Goal: Check status: Check status

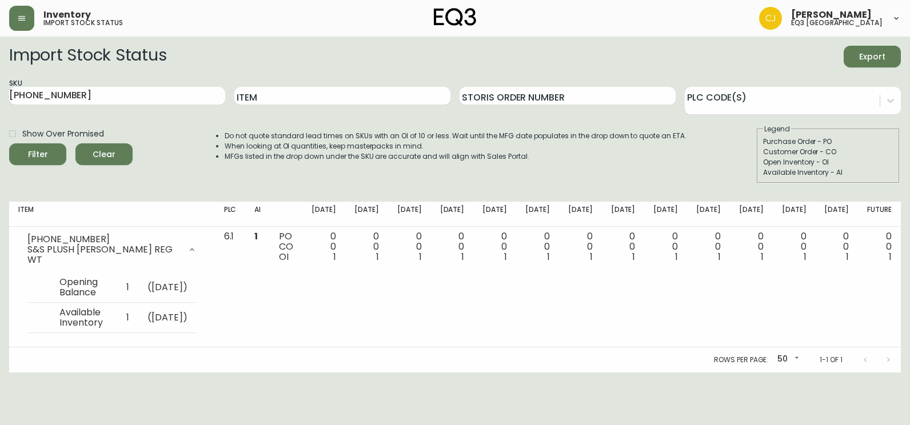
click at [25, 16] on icon "button" at bounding box center [21, 18] width 7 height 5
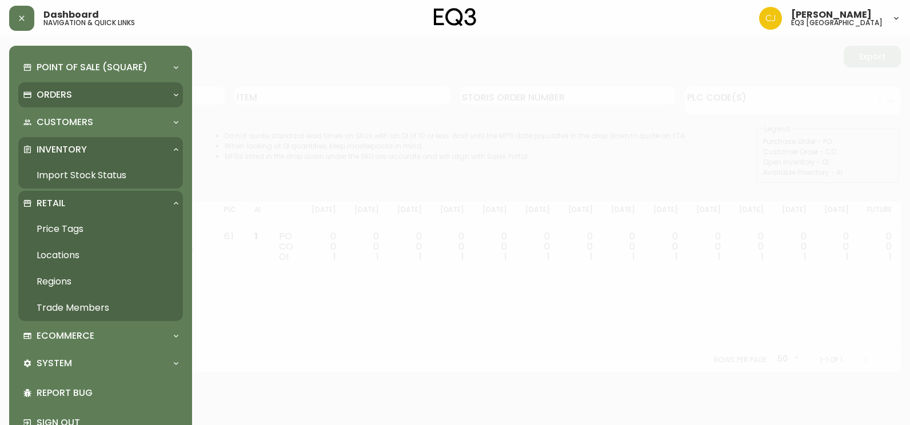
click at [54, 89] on p "Orders" at bounding box center [54, 95] width 35 height 13
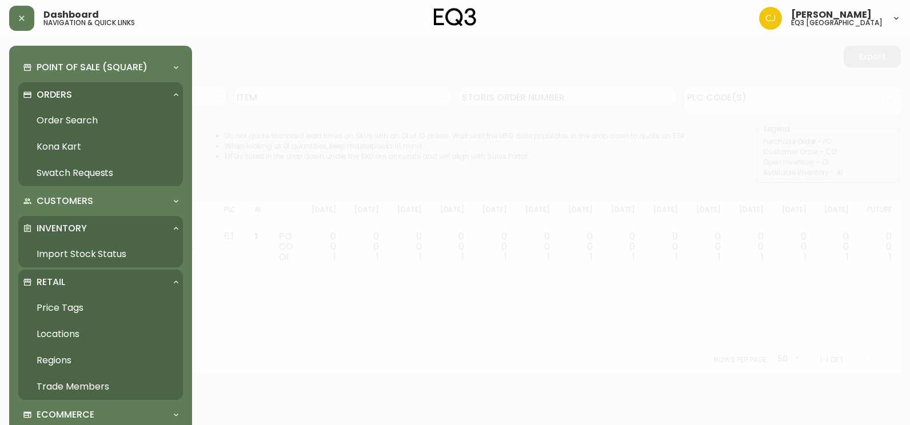
click at [63, 116] on link "Order Search" at bounding box center [100, 120] width 165 height 26
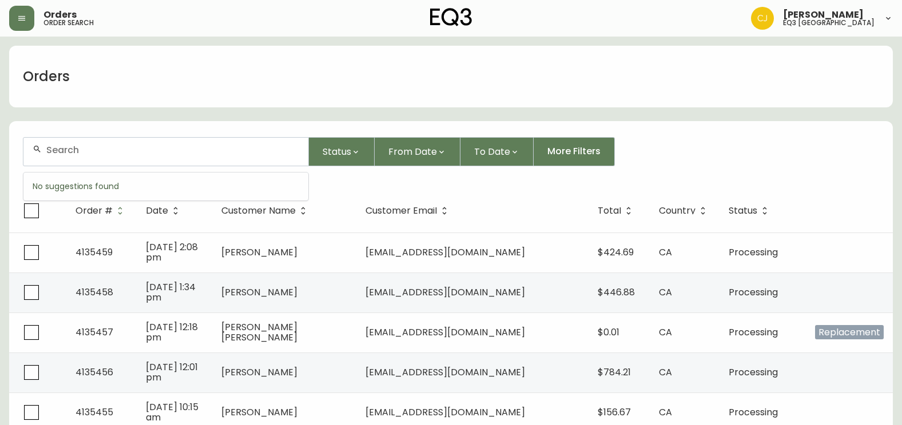
click at [155, 149] on input "text" at bounding box center [172, 150] width 253 height 11
type input "4134871"
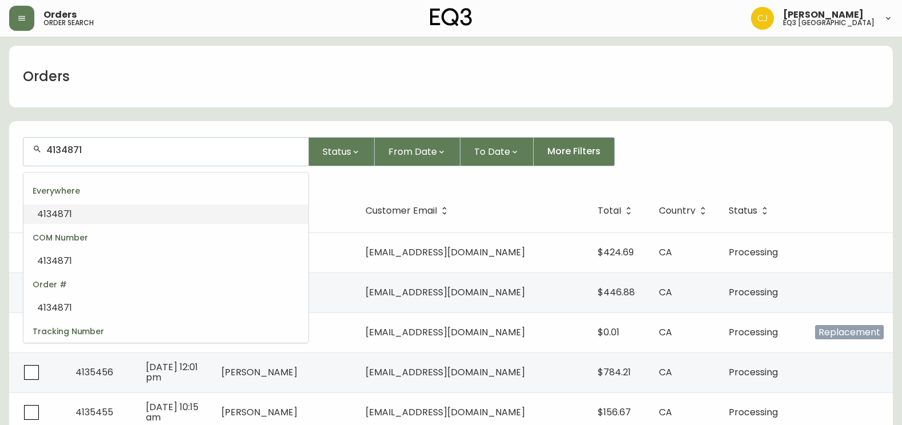
click at [63, 213] on span "4134871" at bounding box center [54, 214] width 35 height 13
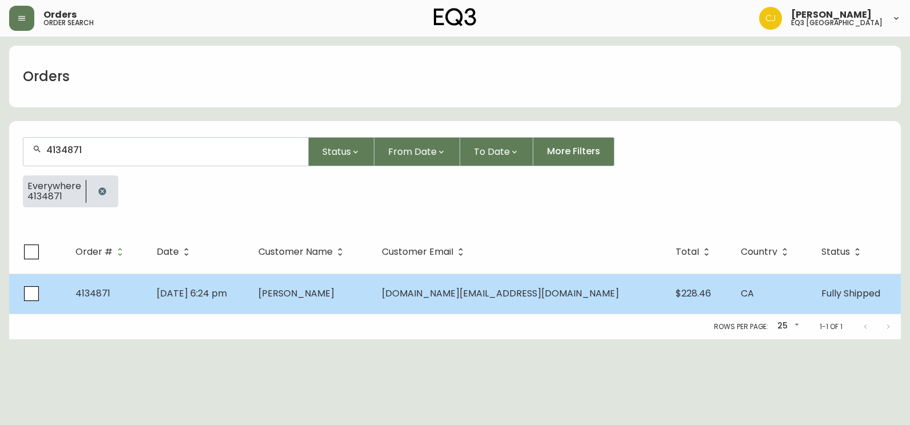
click at [185, 297] on span "[DATE] 6:24 pm" at bounding box center [192, 293] width 70 height 13
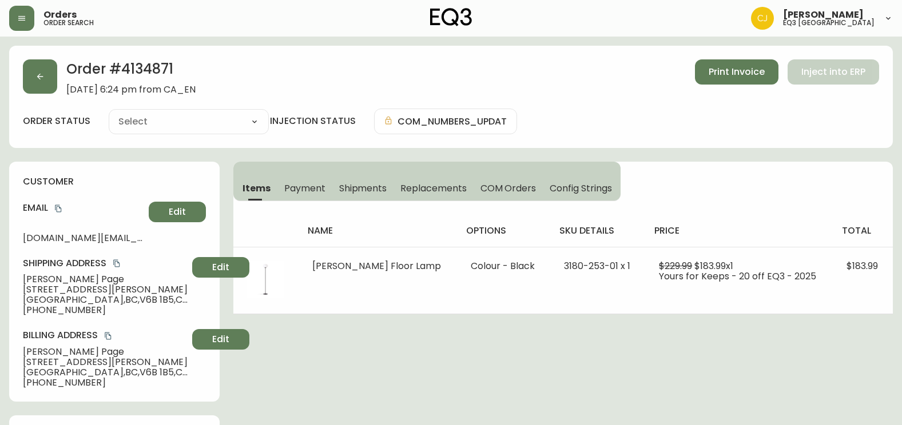
type input "Fully Shipped"
select select "FULLY_SHIPPED"
drag, startPoint x: 136, startPoint y: 242, endPoint x: 13, endPoint y: 236, distance: 123.1
click at [13, 236] on div "customer Email [DOMAIN_NAME][EMAIL_ADDRESS][DOMAIN_NAME] Edit Shipping Address …" at bounding box center [114, 282] width 210 height 240
copy span "[DOMAIN_NAME][EMAIL_ADDRESS][DOMAIN_NAME]"
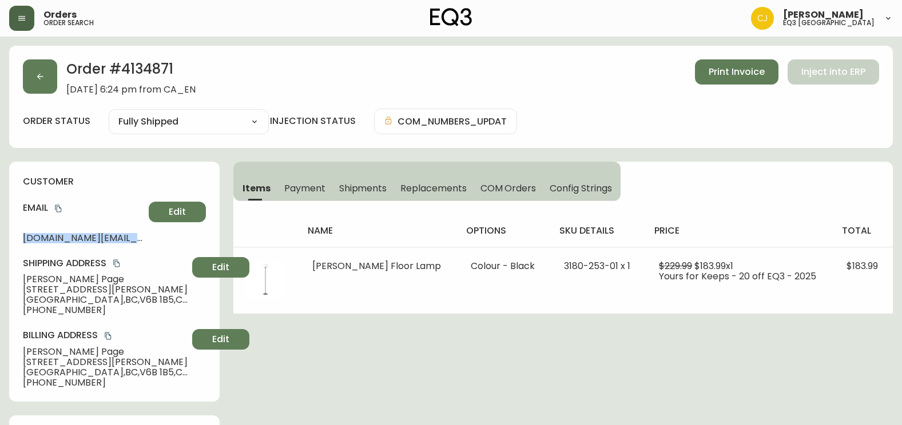
click at [23, 22] on icon "button" at bounding box center [21, 18] width 9 height 9
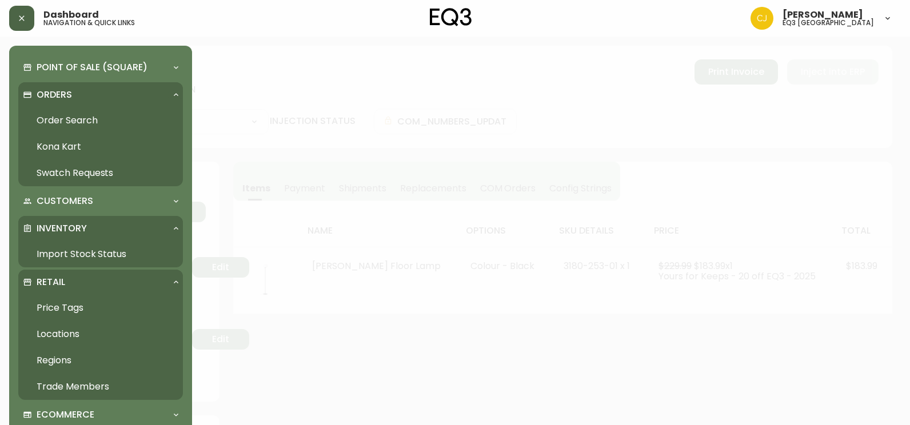
click at [66, 242] on link "Import Stock Status" at bounding box center [100, 254] width 165 height 26
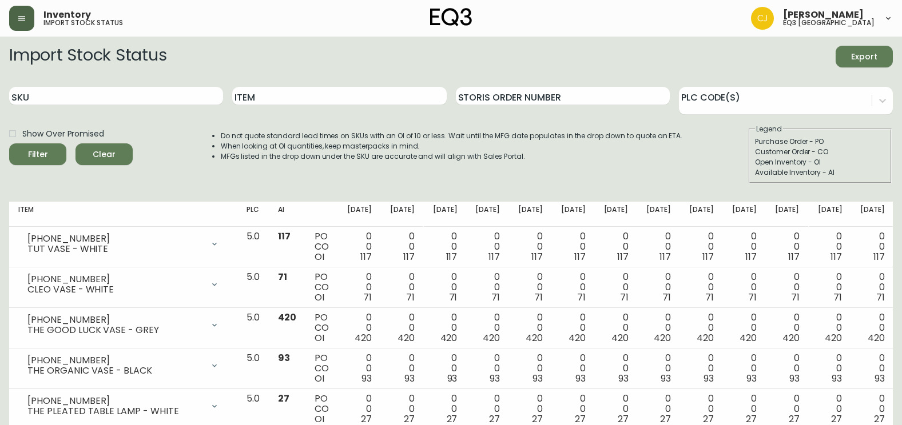
click at [18, 31] on div "Inventory import stock status [PERSON_NAME] eq3 [GEOGRAPHIC_DATA]" at bounding box center [450, 18] width 883 height 37
click at [18, 23] on button "button" at bounding box center [21, 18] width 25 height 25
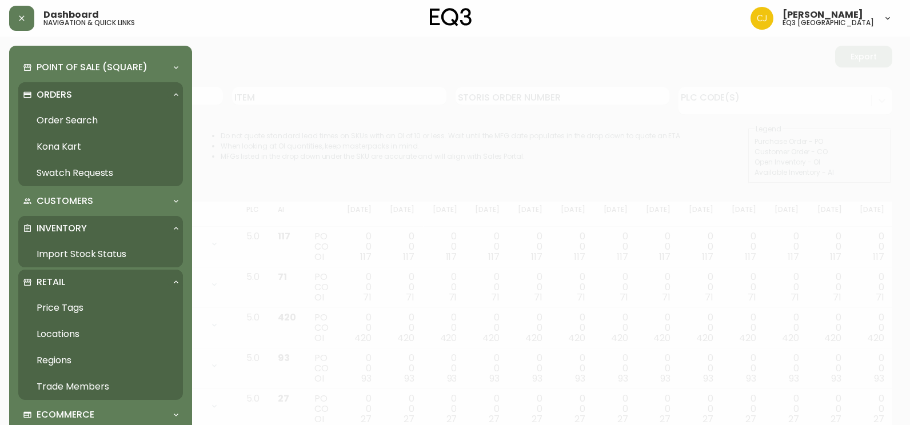
click at [34, 89] on div "Orders" at bounding box center [95, 95] width 144 height 13
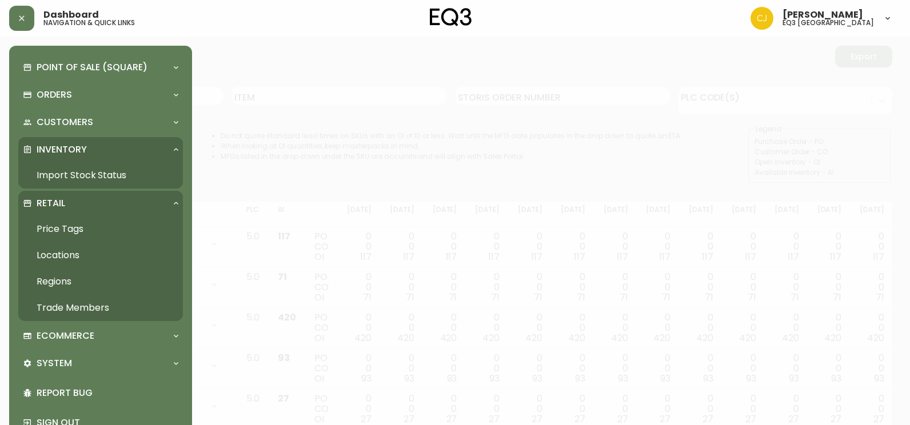
click at [80, 202] on div "Retail" at bounding box center [95, 203] width 144 height 13
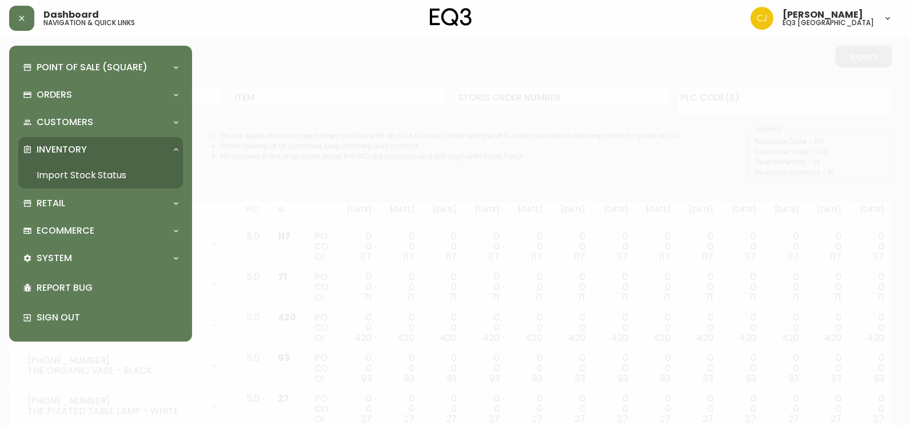
click at [77, 149] on p "Inventory" at bounding box center [62, 150] width 50 height 13
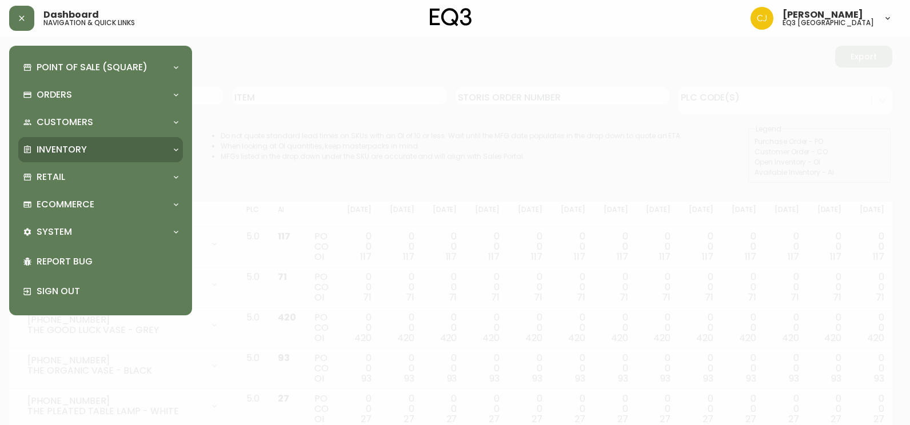
click at [83, 146] on p "Inventory" at bounding box center [62, 150] width 50 height 13
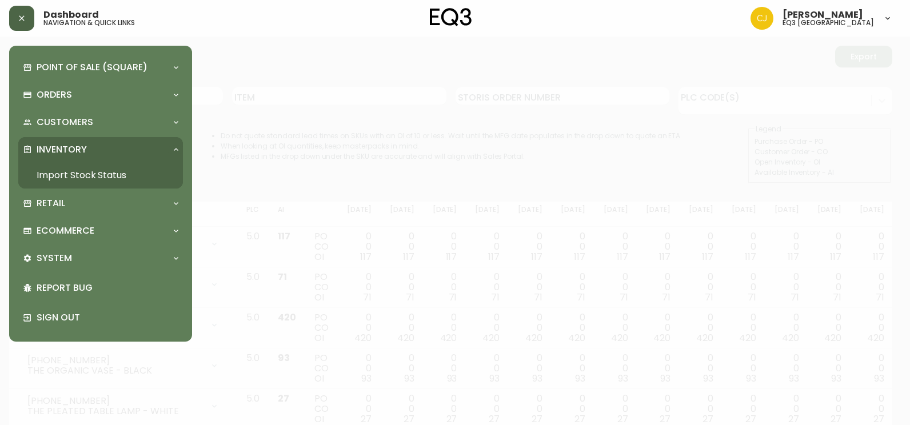
click at [22, 23] on button "button" at bounding box center [21, 18] width 25 height 25
